Goal: Find specific page/section: Find specific page/section

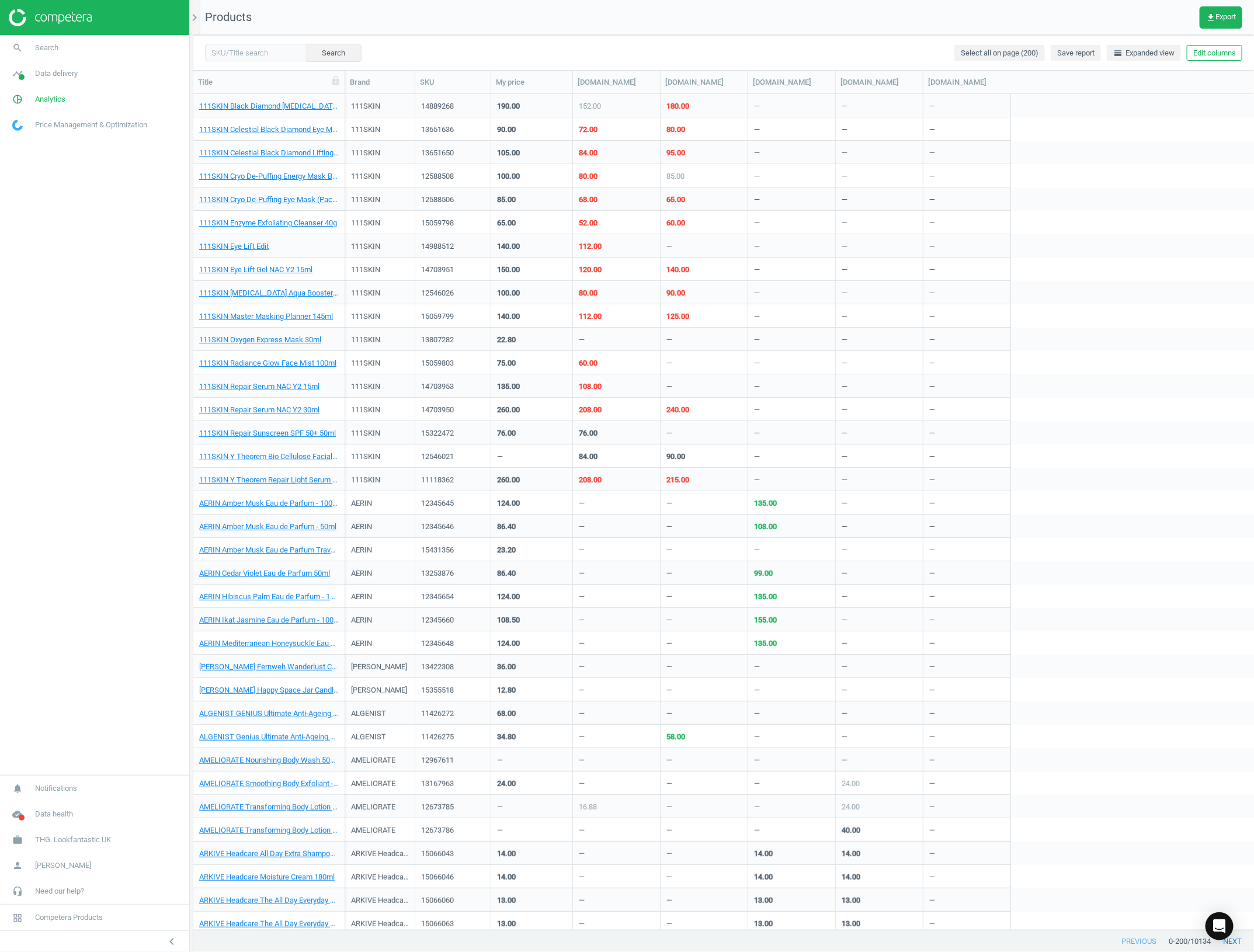
scroll to position [824, 1050]
click at [51, 97] on span "Analytics" at bounding box center [50, 99] width 31 height 10
click at [76, 146] on link "Products" at bounding box center [94, 142] width 189 height 17
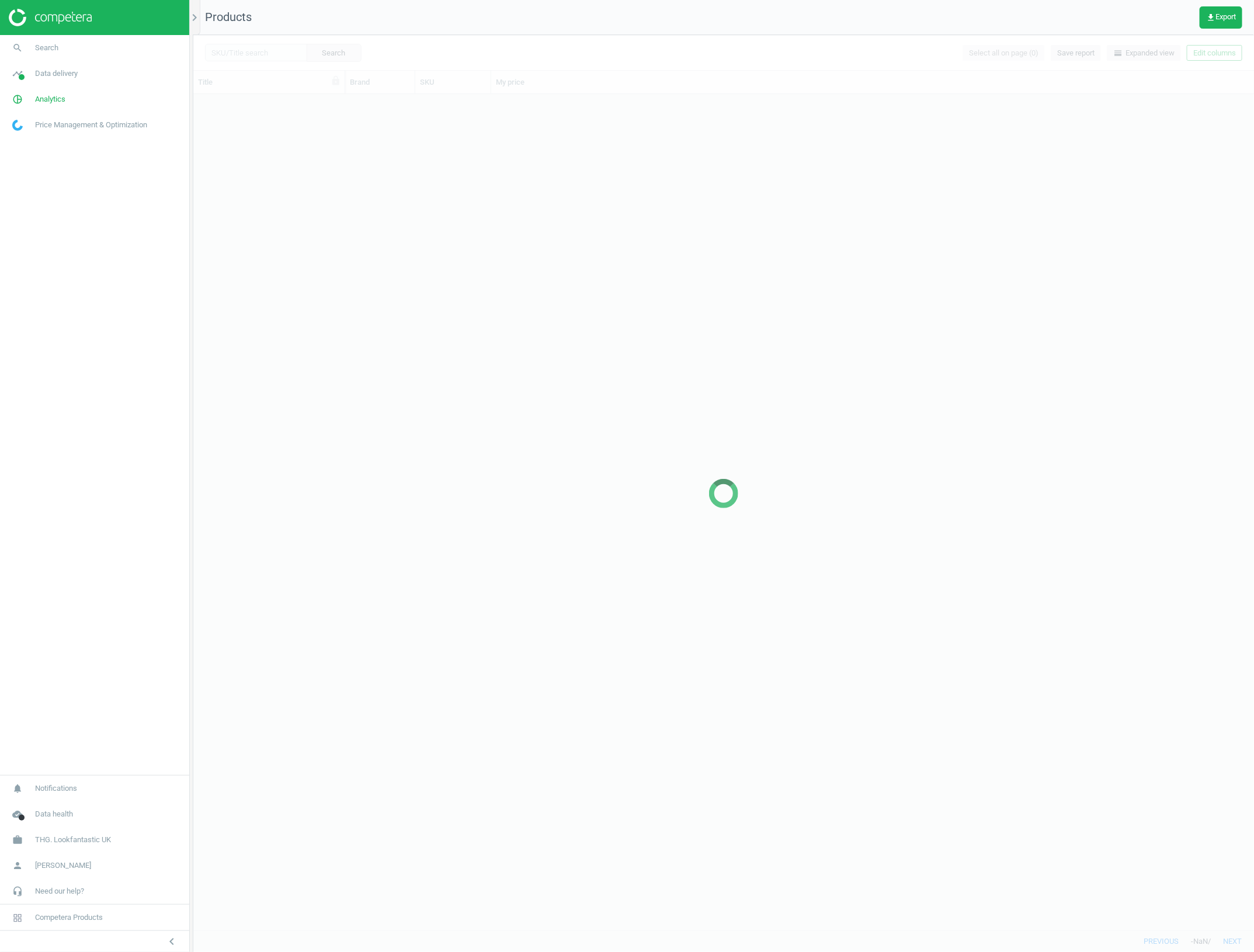
scroll to position [824, 1050]
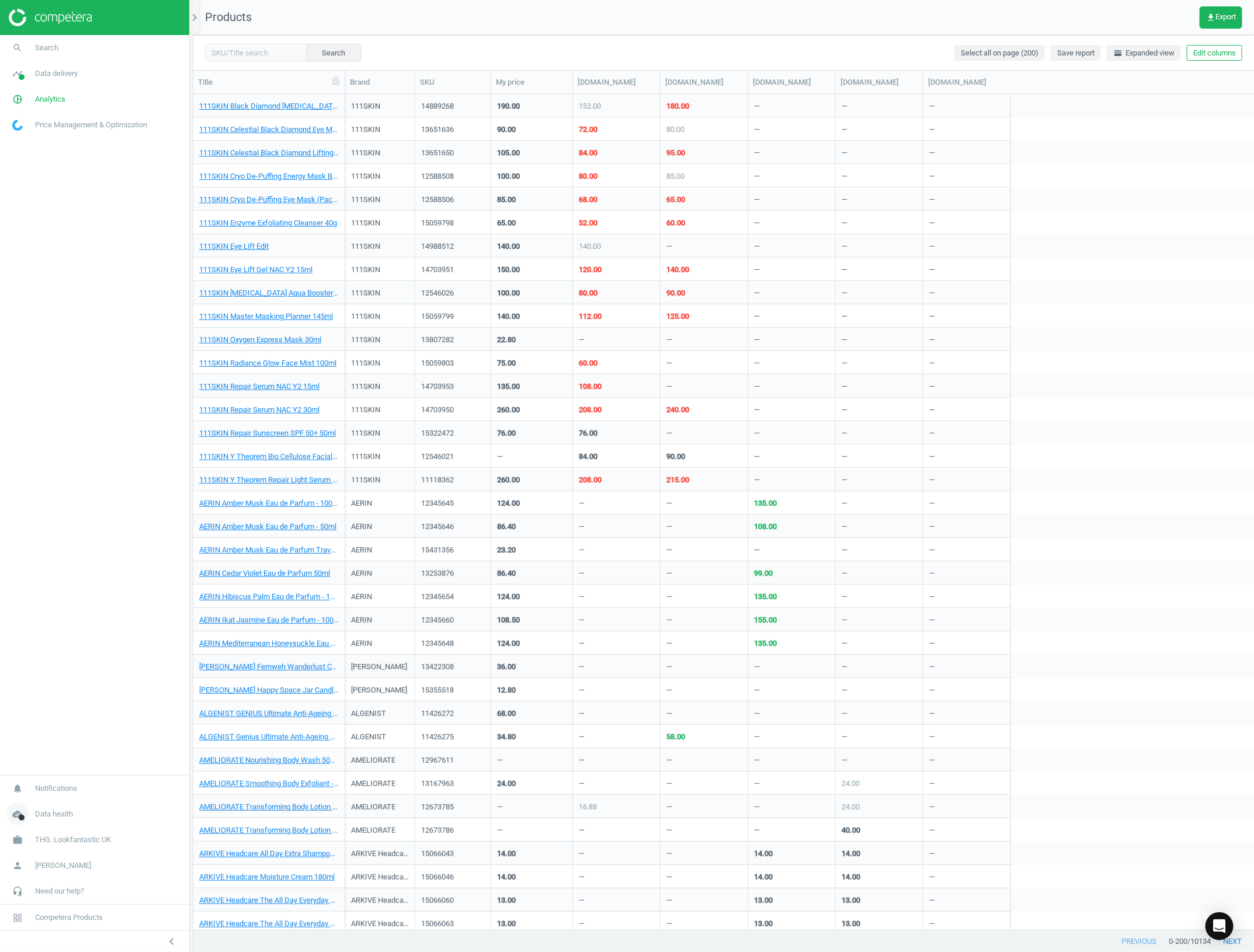
click at [23, 818] on span at bounding box center [22, 818] width 6 height 6
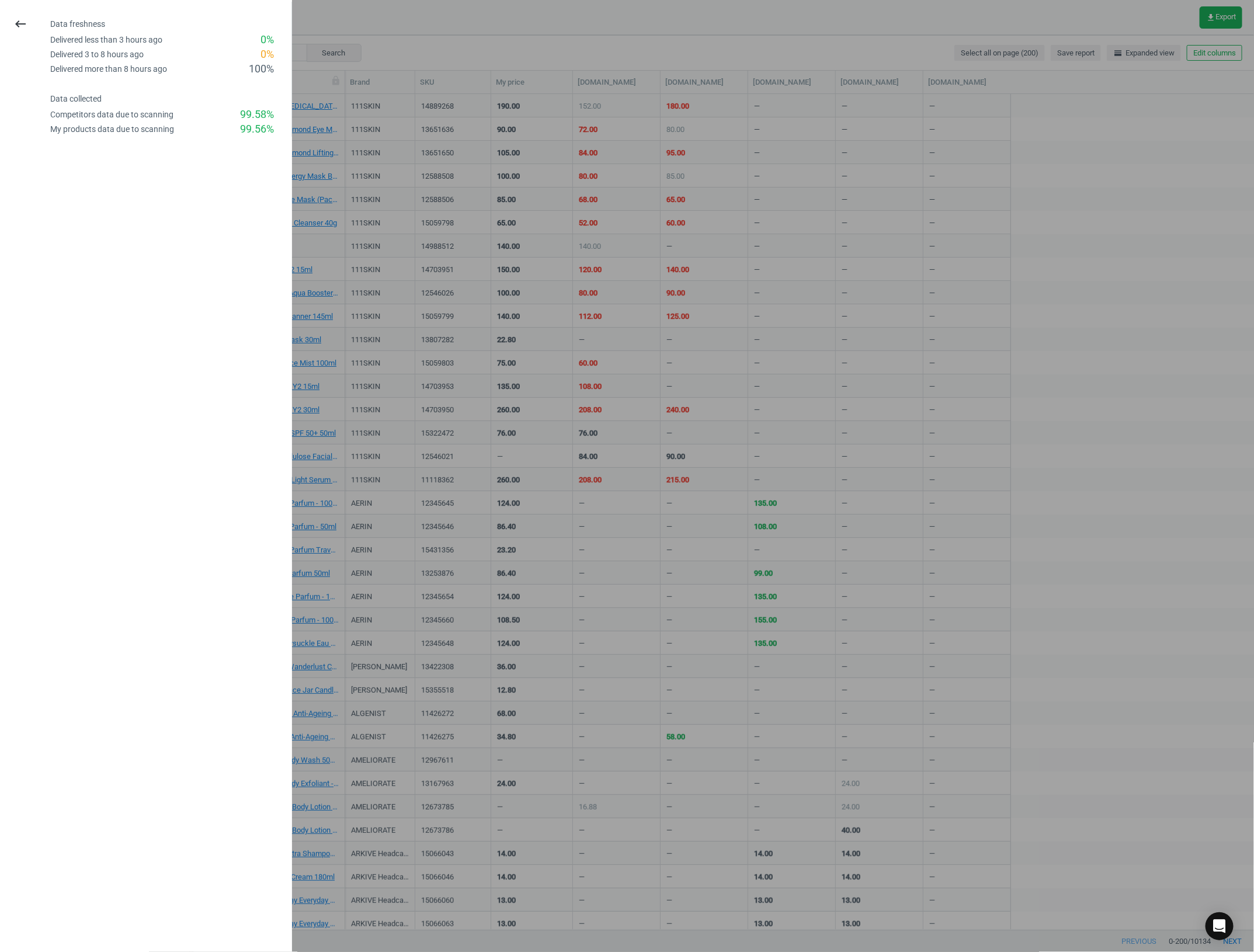
click at [25, 311] on div "keyboard_backspace Data freshness Delivered less than 3 hours ago 0 % Delivered…" at bounding box center [146, 476] width 292 height 952
